Goal: Transaction & Acquisition: Purchase product/service

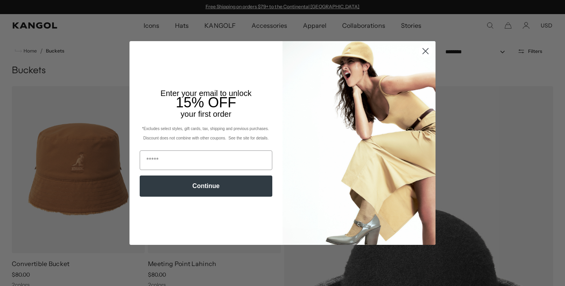
click at [427, 54] on circle "Close dialog" at bounding box center [425, 51] width 13 height 13
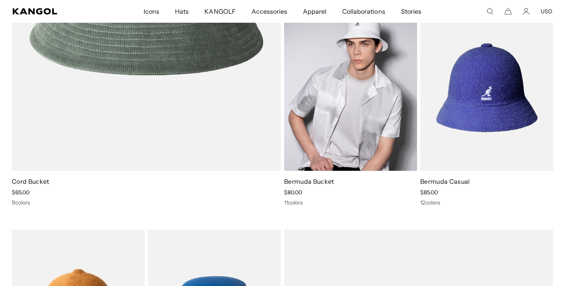
scroll to position [0, 162]
click at [356, 81] on img at bounding box center [350, 87] width 133 height 167
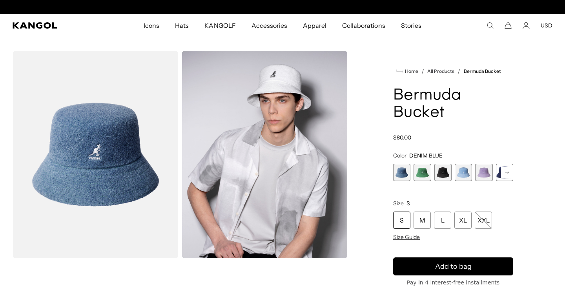
scroll to position [0, 162]
click at [502, 175] on rect at bounding box center [507, 173] width 12 height 12
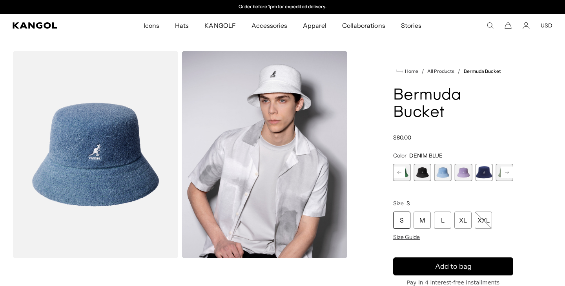
click at [502, 175] on rect at bounding box center [507, 173] width 12 height 12
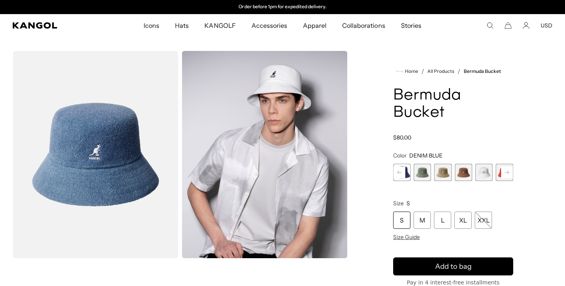
click at [502, 175] on div "Previous Next DENIM BLUE Variant sold out or unavailable Turf Green Variant sol…" at bounding box center [453, 172] width 120 height 17
click at [484, 173] on span "10 of 11" at bounding box center [483, 172] width 17 height 17
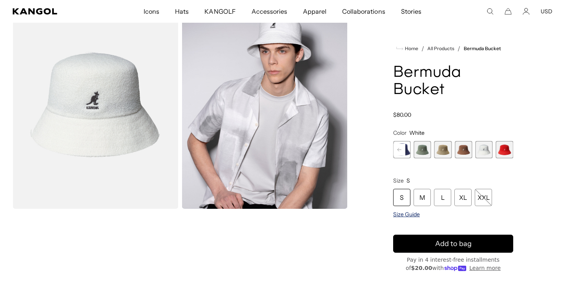
click at [406, 215] on span "Size Guide" at bounding box center [406, 214] width 27 height 7
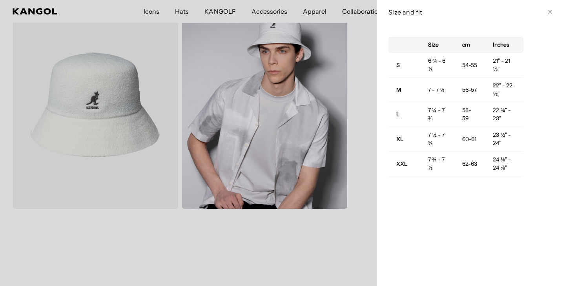
click at [548, 14] on icon at bounding box center [550, 12] width 4 height 4
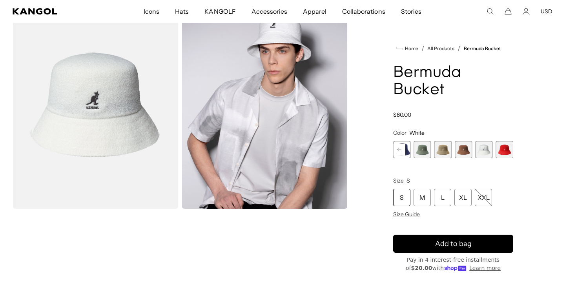
scroll to position [0, 162]
click at [444, 198] on div "L" at bounding box center [442, 197] width 17 height 17
click at [483, 151] on span "10 of 11" at bounding box center [483, 149] width 17 height 17
click at [445, 201] on div "L" at bounding box center [442, 197] width 17 height 17
